Goal: Transaction & Acquisition: Purchase product/service

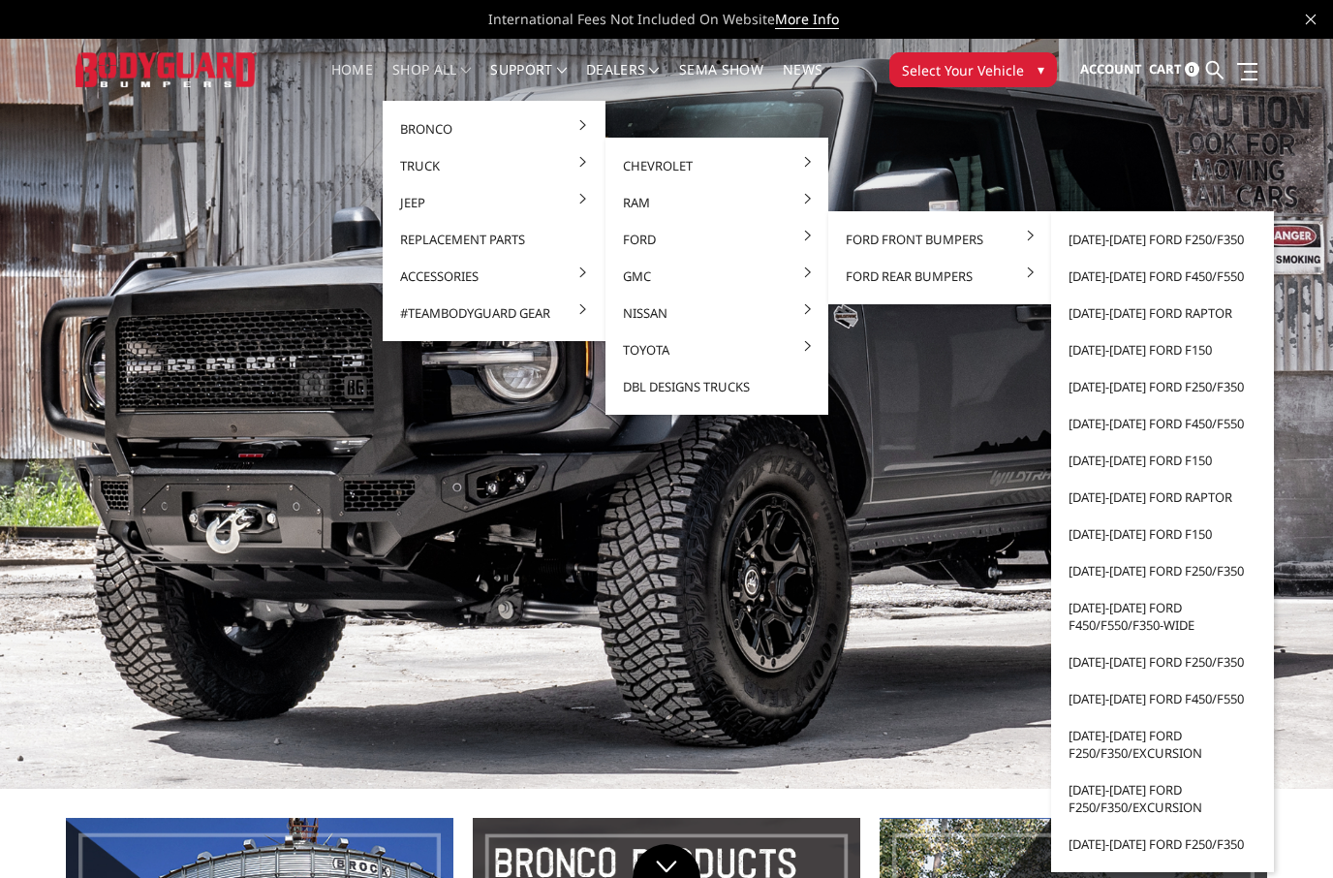
click at [1177, 244] on link "[DATE]-[DATE] Ford F250/F350" at bounding box center [1162, 239] width 207 height 37
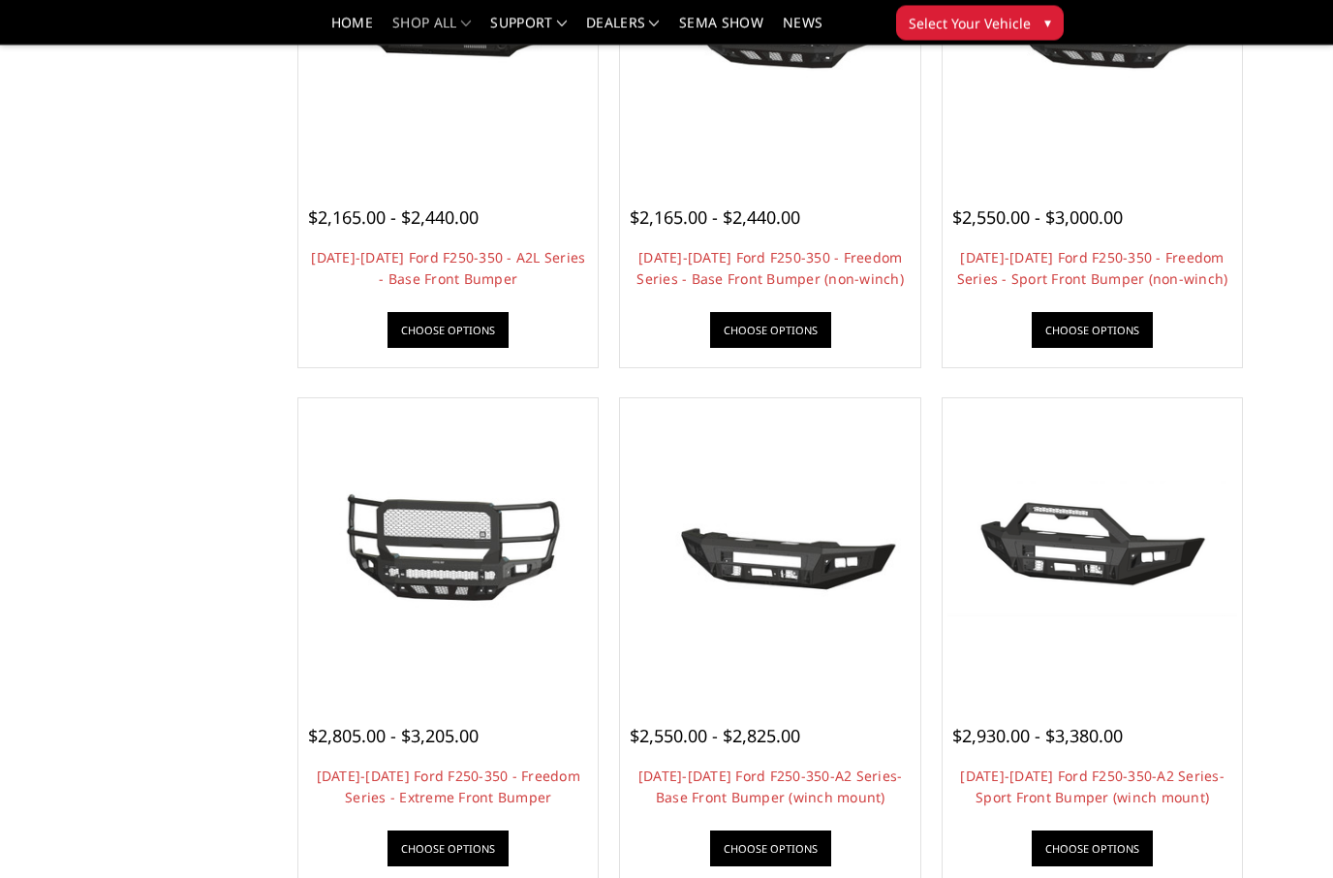
scroll to position [880, 0]
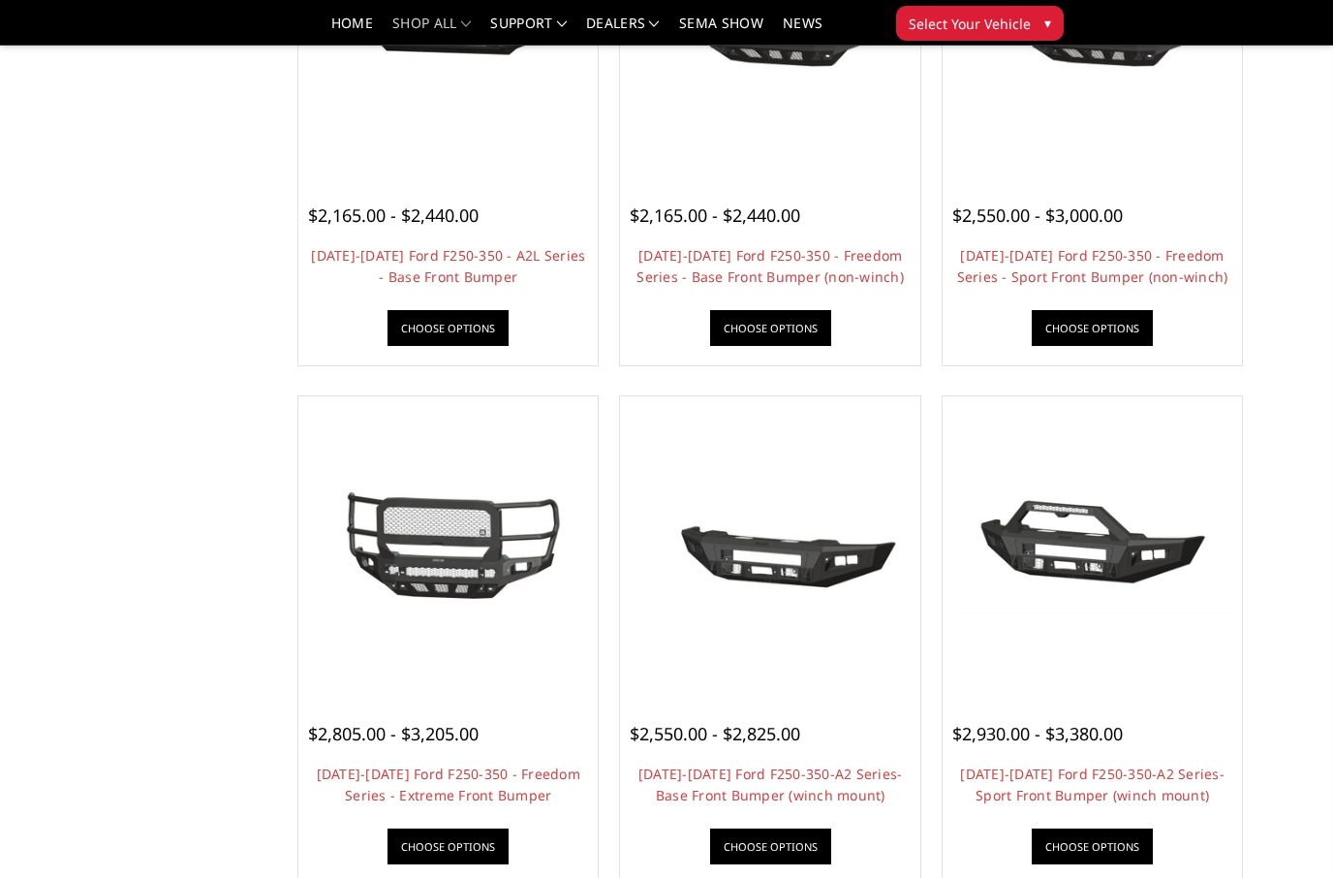
click at [851, 540] on img at bounding box center [770, 547] width 290 height 256
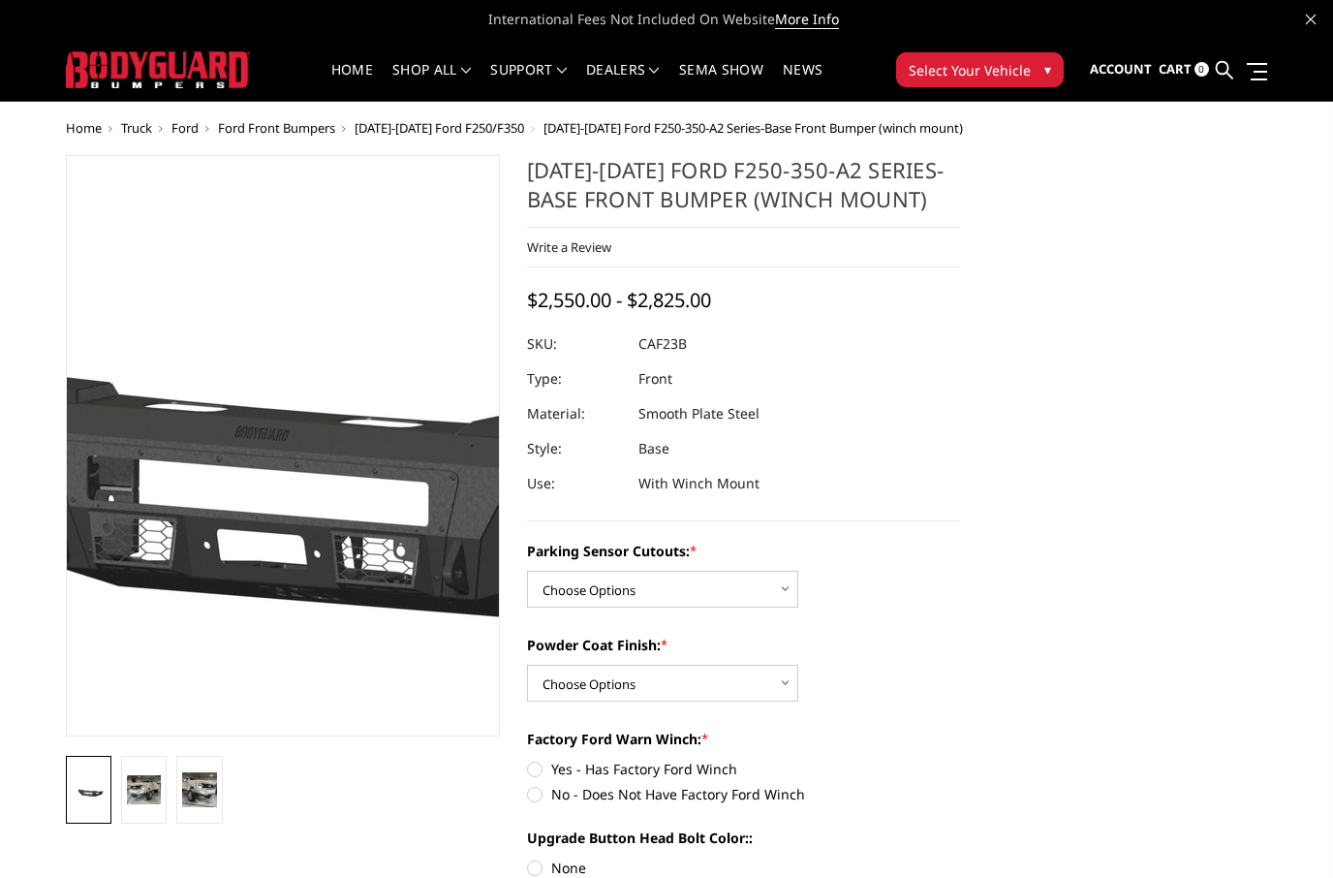
click at [275, 441] on img at bounding box center [297, 446] width 1240 height 580
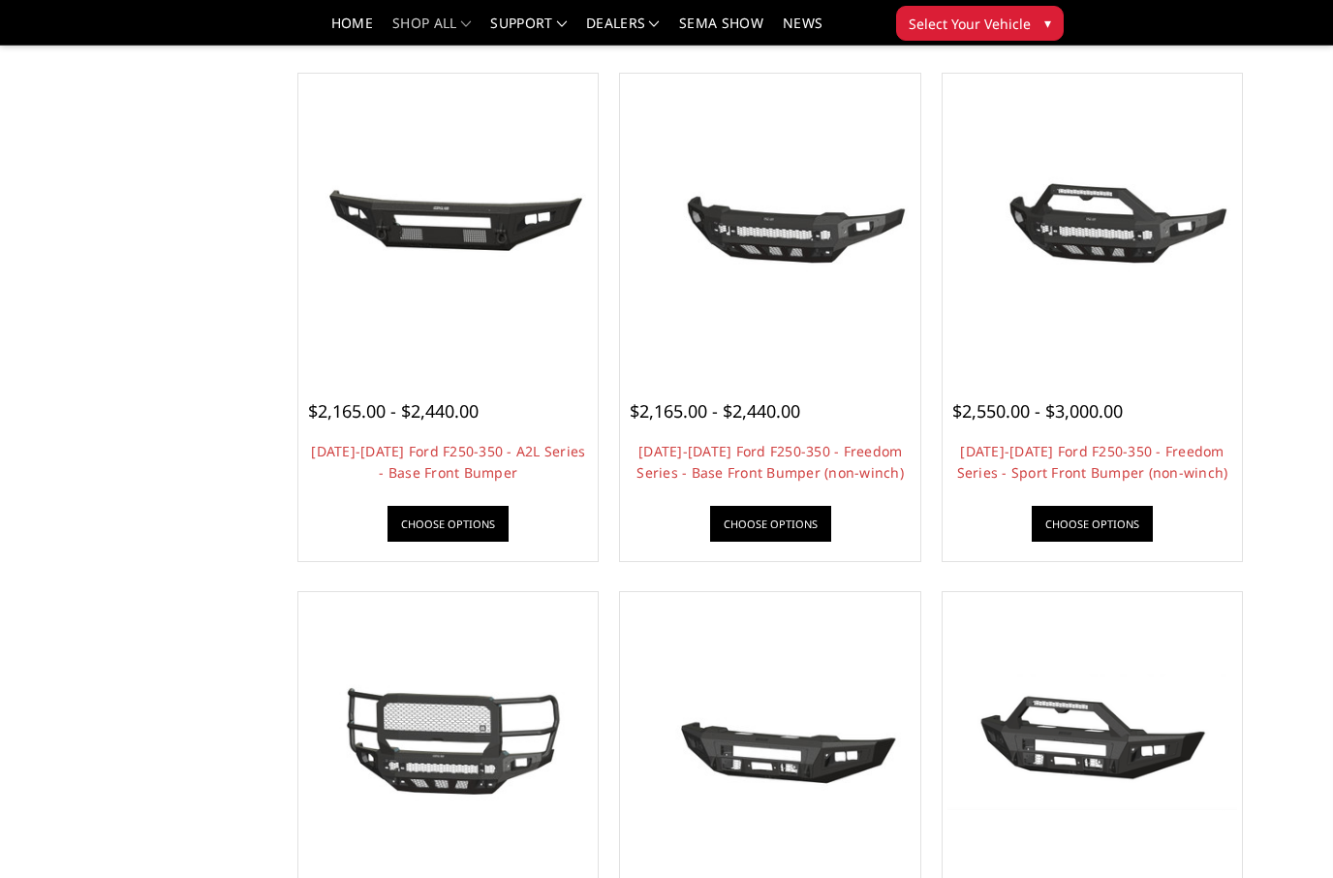
scroll to position [685, 0]
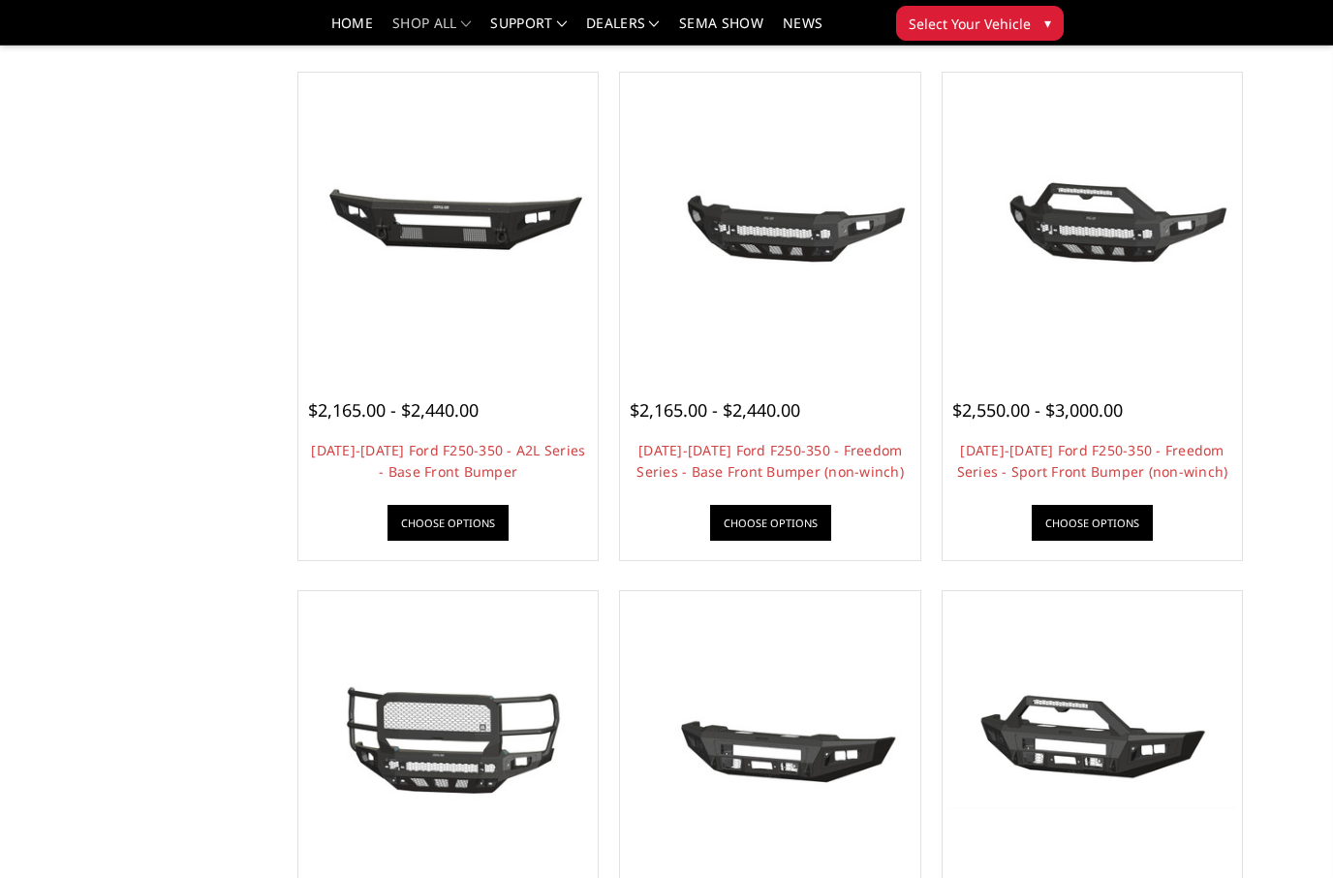
click at [735, 301] on img at bounding box center [770, 222] width 290 height 271
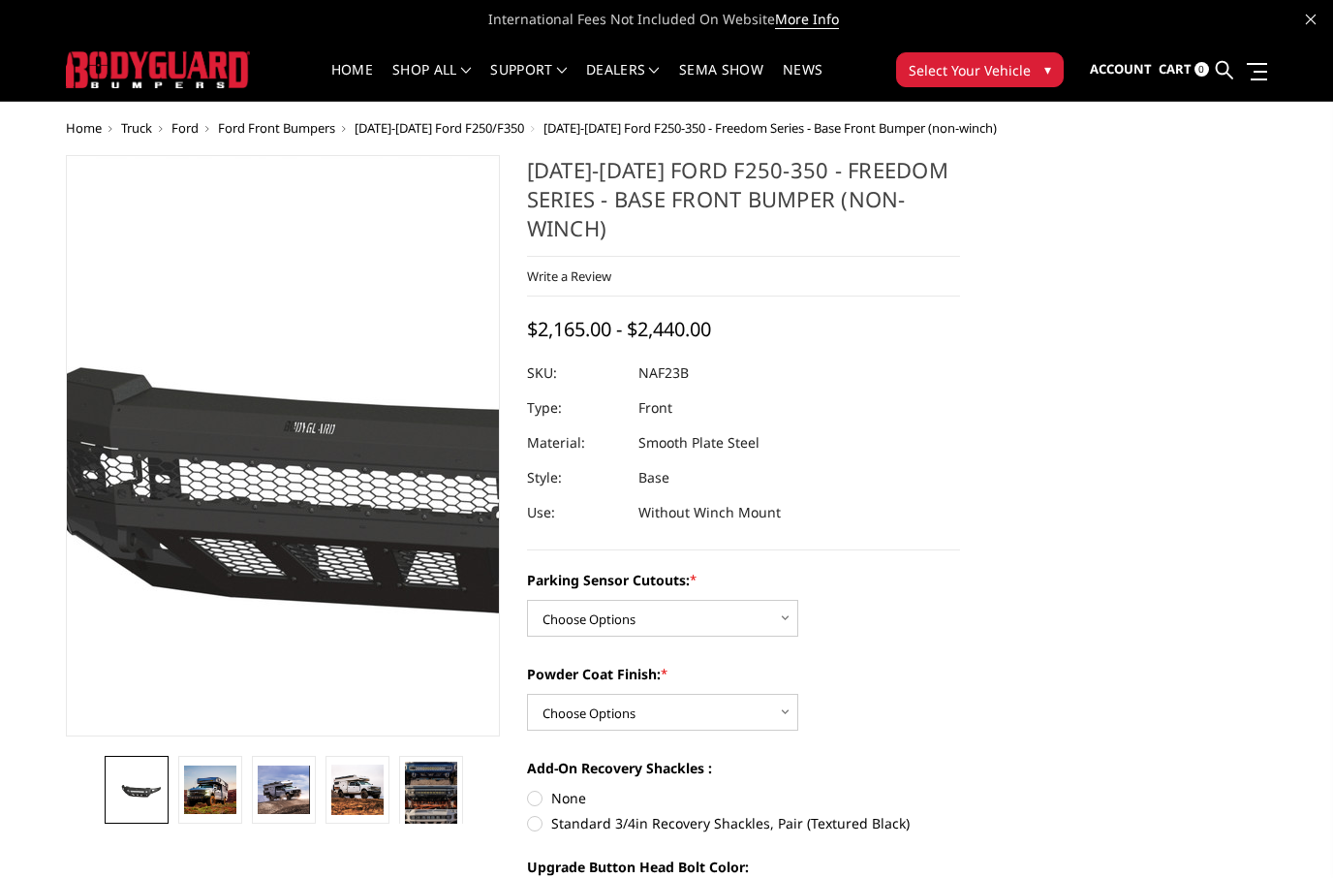
click at [263, 484] on img at bounding box center [321, 447] width 1240 height 580
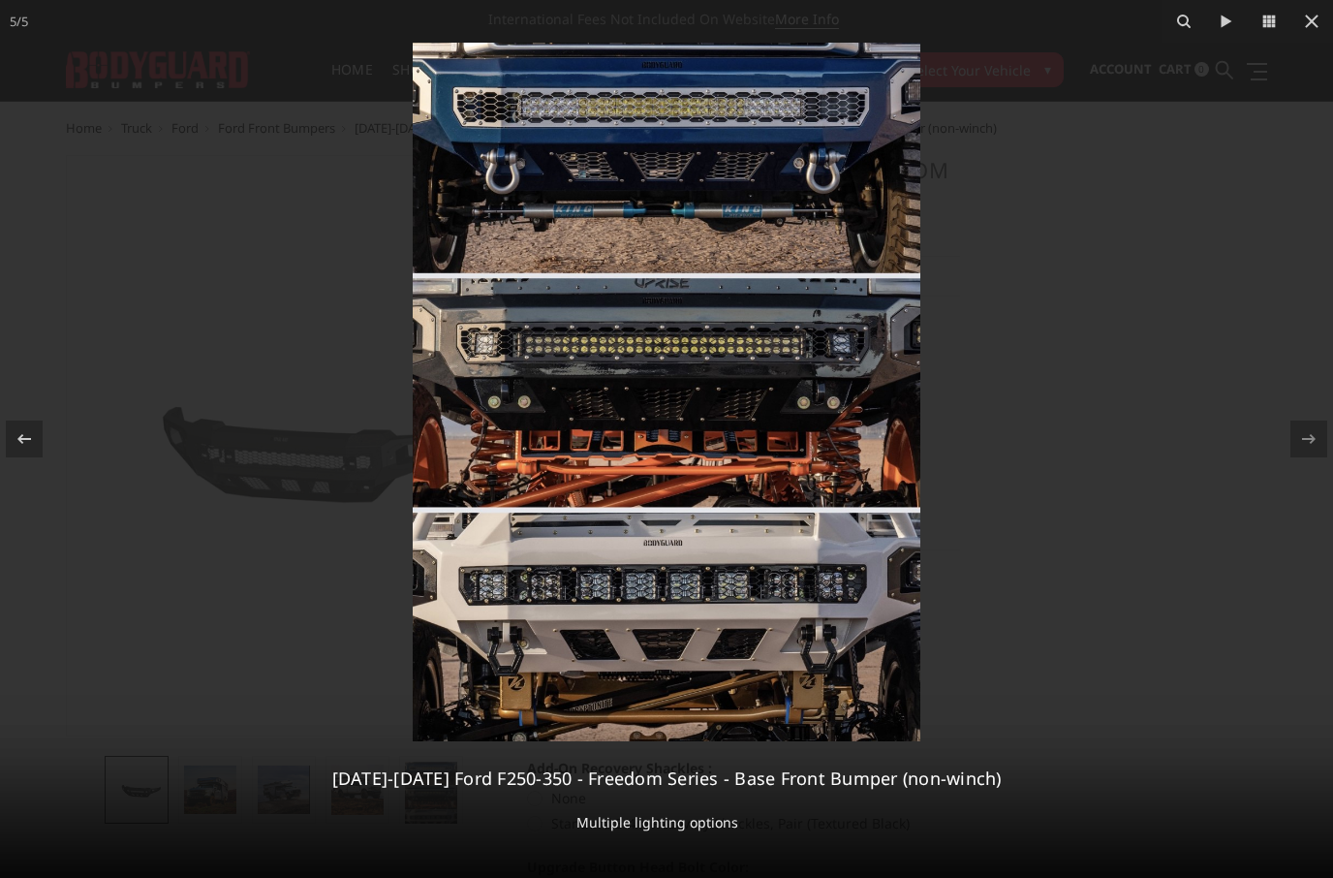
click at [1311, 21] on icon at bounding box center [1312, 22] width 14 height 14
